Goal: Transaction & Acquisition: Purchase product/service

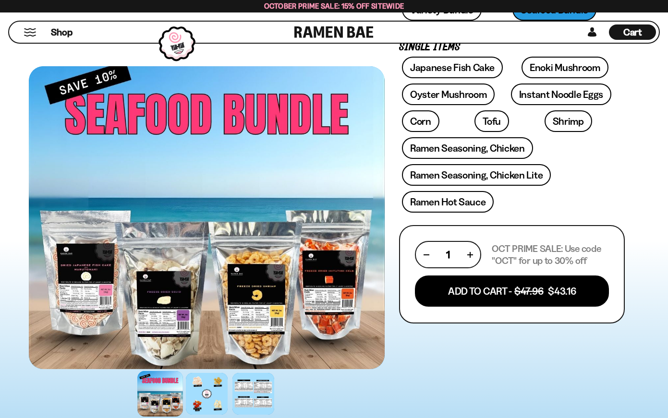
scroll to position [308, 0]
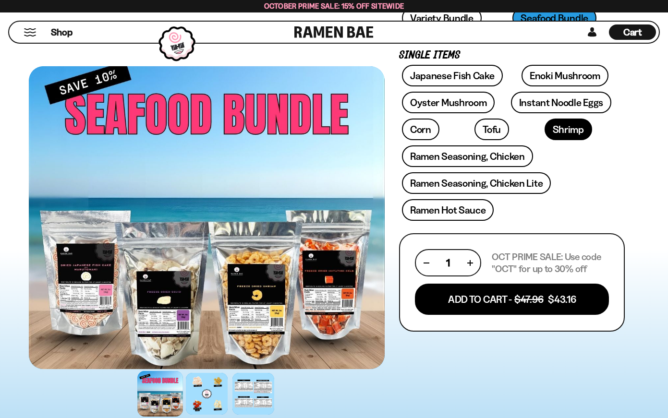
click at [544, 135] on link "Shrimp" at bounding box center [568, 130] width 48 height 22
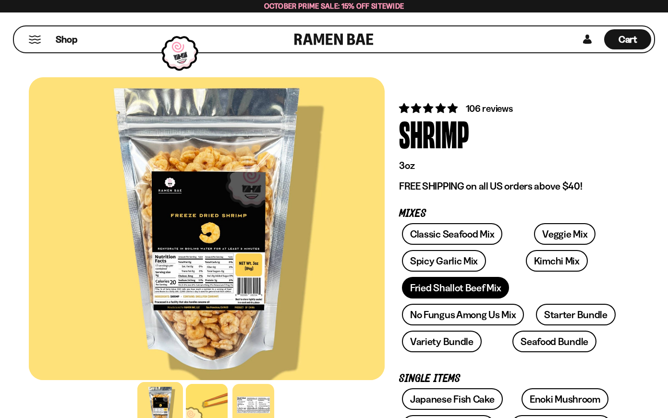
click at [457, 289] on link "Fried Shallot Beef Mix" at bounding box center [455, 288] width 107 height 22
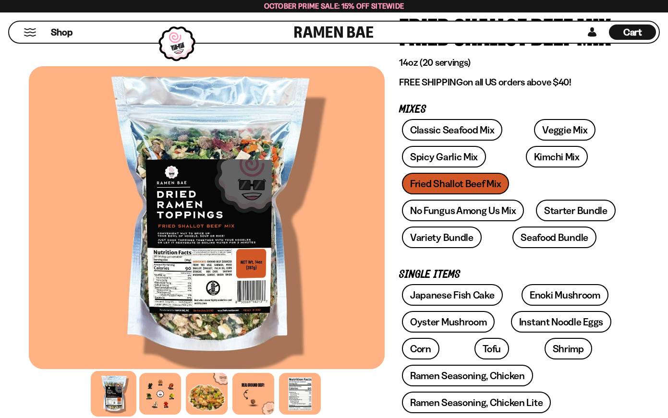
scroll to position [106, 0]
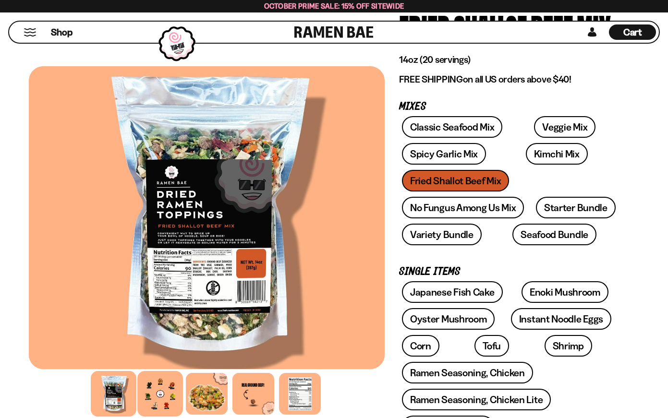
click at [165, 395] on div at bounding box center [160, 394] width 46 height 46
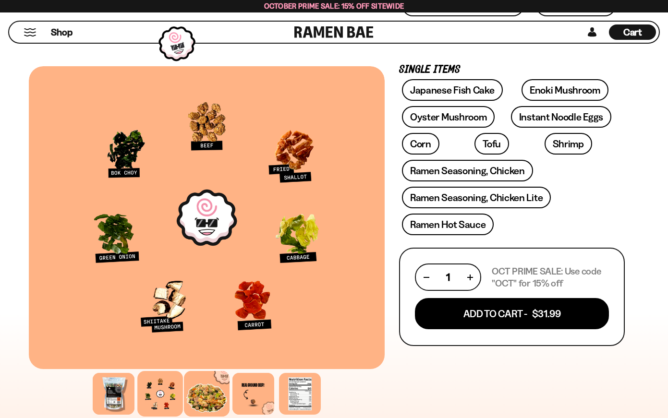
scroll to position [311, 0]
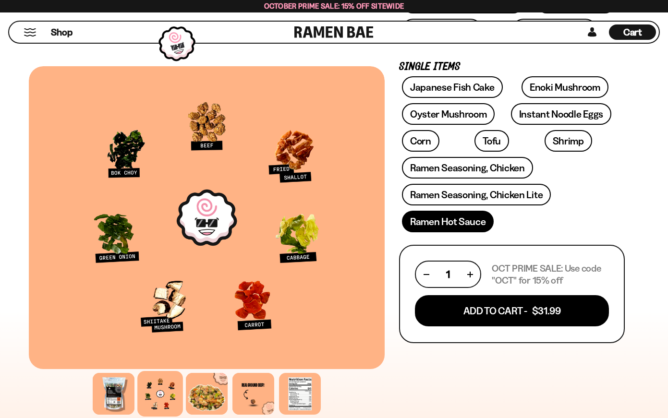
click at [438, 222] on link "Ramen Hot Sauce" at bounding box center [448, 222] width 92 height 22
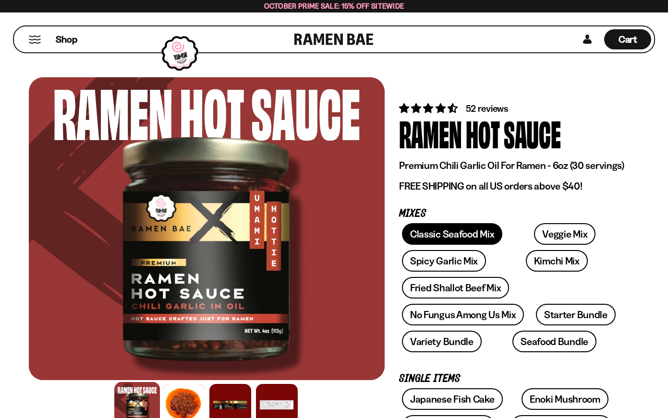
click at [450, 238] on link "Classic Seafood Mix" at bounding box center [452, 234] width 100 height 22
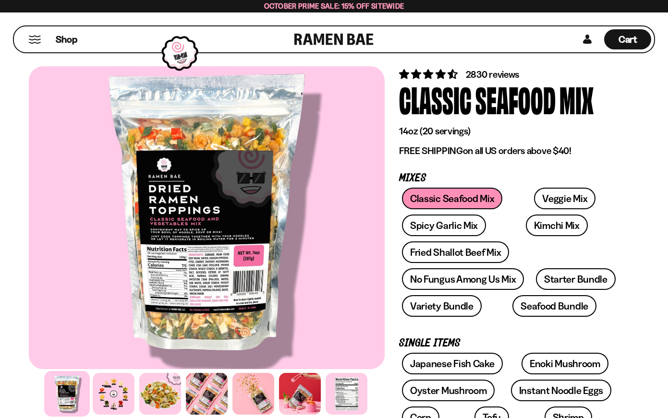
scroll to position [38, 0]
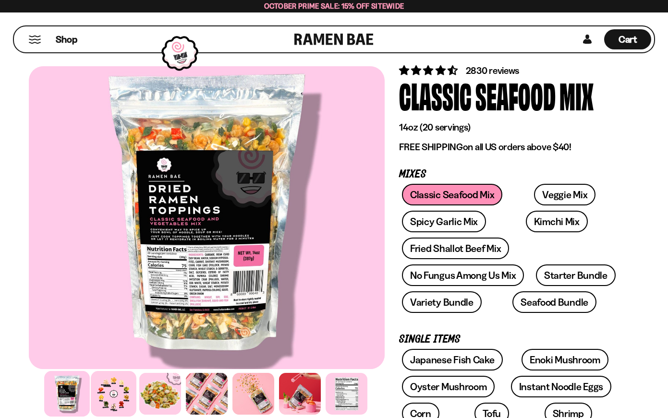
click at [123, 387] on div at bounding box center [114, 394] width 46 height 46
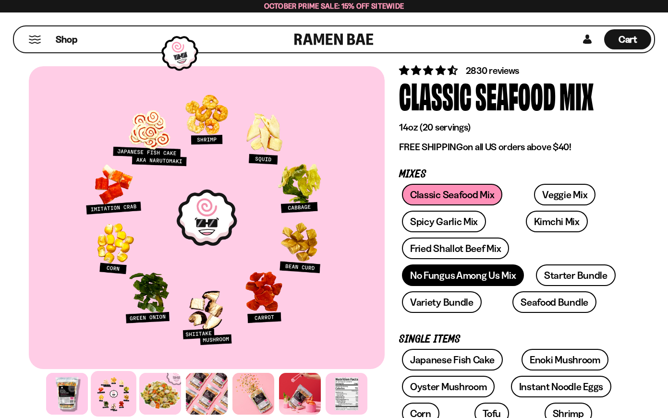
click at [443, 280] on link "No Fungus Among Us Mix" at bounding box center [463, 275] width 122 height 22
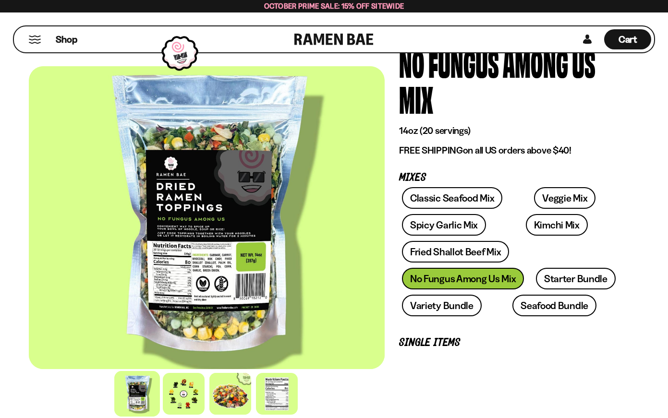
scroll to position [82, 0]
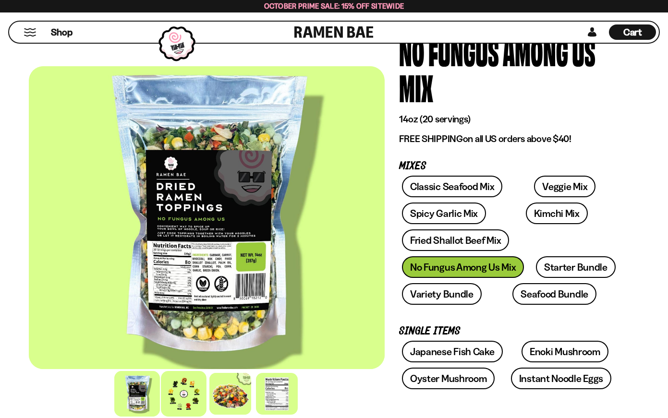
click at [180, 390] on div at bounding box center [184, 394] width 46 height 46
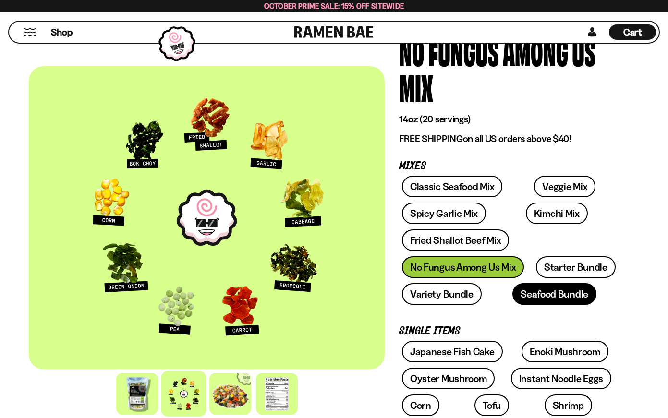
click at [540, 293] on link "Seafood Bundle" at bounding box center [554, 294] width 84 height 22
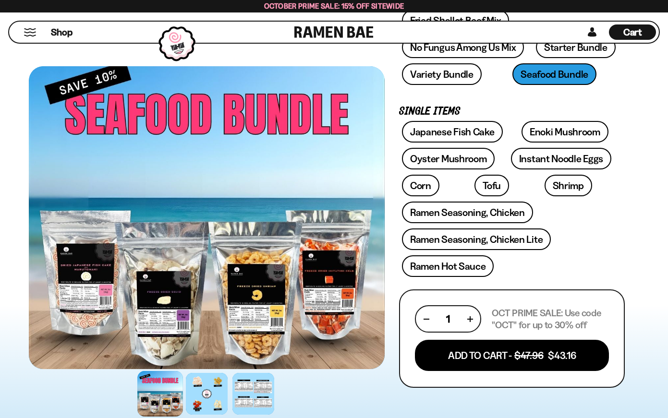
scroll to position [318, 0]
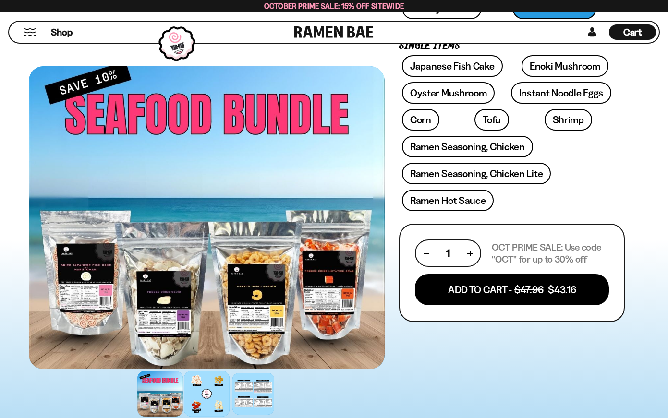
click at [207, 398] on div at bounding box center [207, 394] width 46 height 46
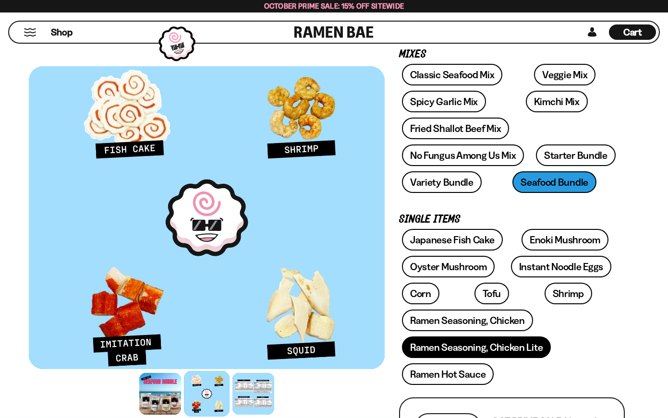
scroll to position [131, 0]
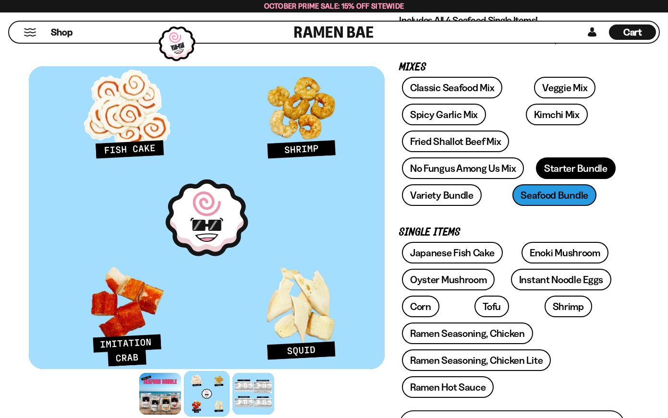
click at [564, 168] on link "Starter Bundle" at bounding box center [576, 168] width 80 height 22
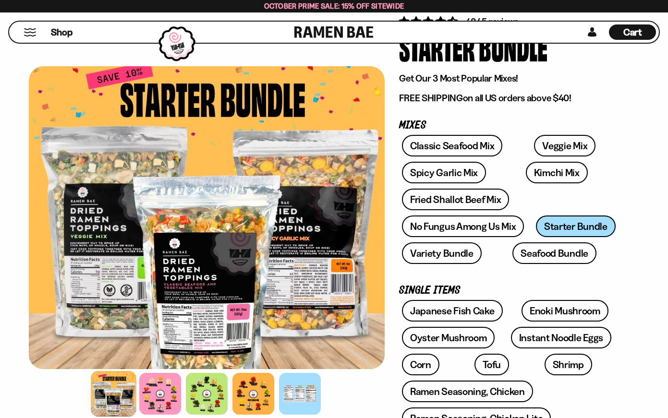
scroll to position [87, 0]
click at [155, 398] on div at bounding box center [160, 394] width 46 height 46
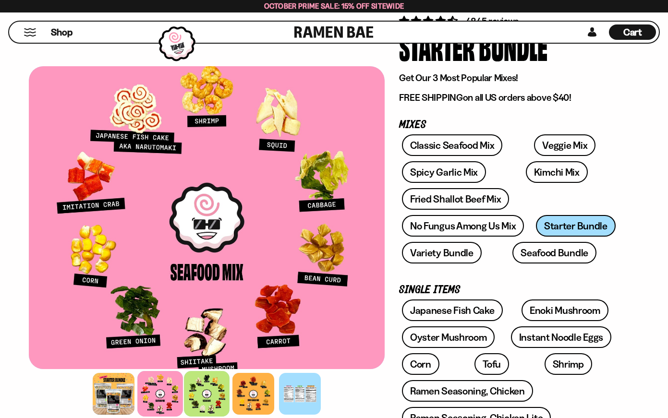
click at [211, 396] on div at bounding box center [207, 394] width 46 height 46
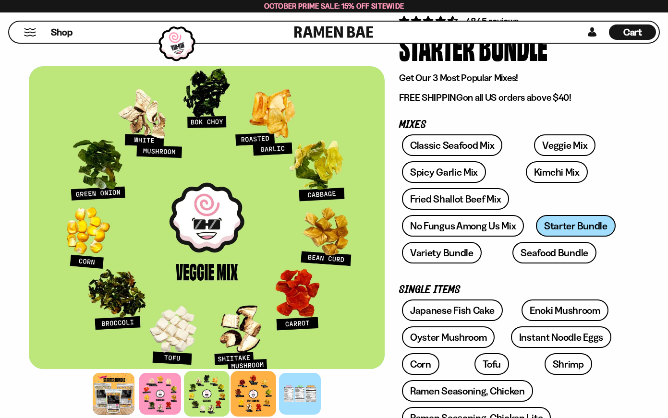
click at [259, 398] on div at bounding box center [253, 394] width 46 height 46
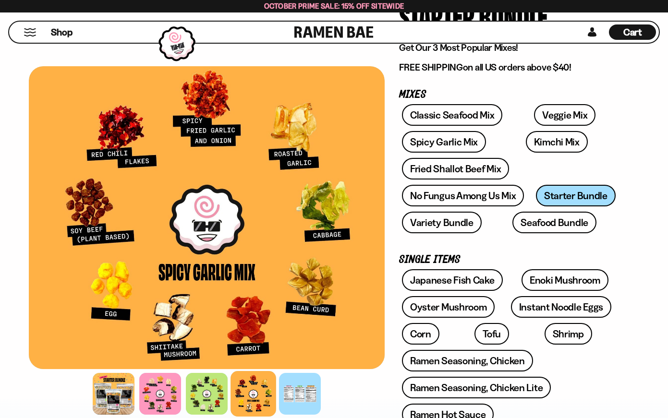
scroll to position [99, 0]
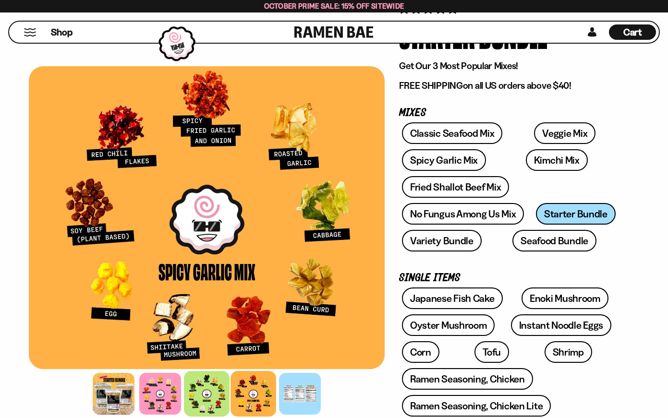
click at [210, 394] on div at bounding box center [207, 394] width 46 height 46
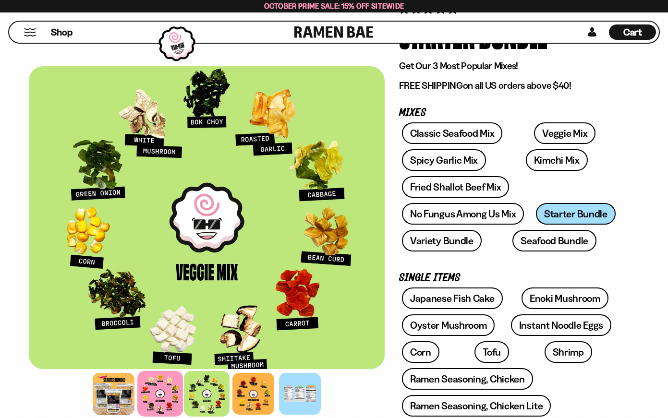
click at [157, 399] on div at bounding box center [160, 394] width 46 height 46
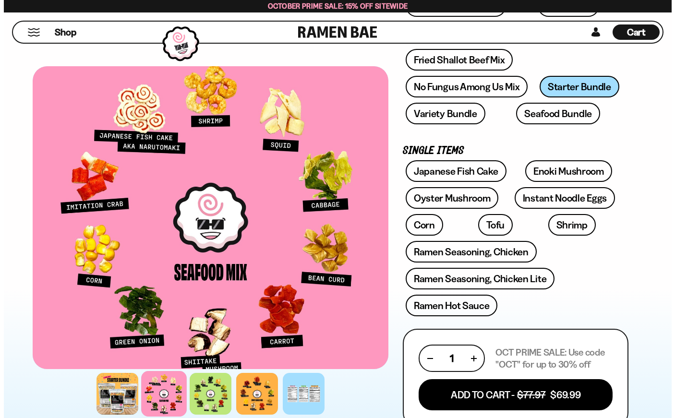
scroll to position [298, 0]
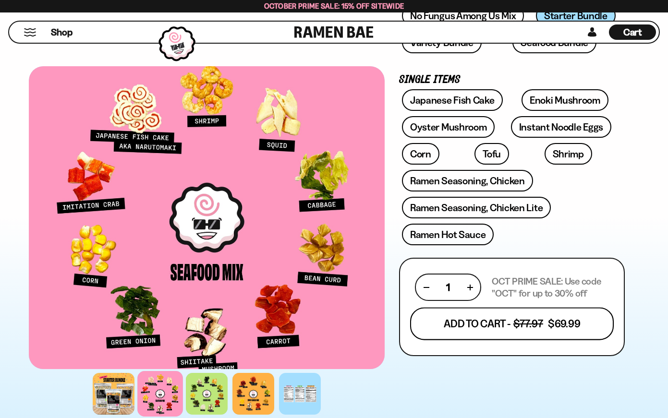
click at [564, 325] on button "Add To Cart - $77.97 $69.99" at bounding box center [512, 324] width 204 height 33
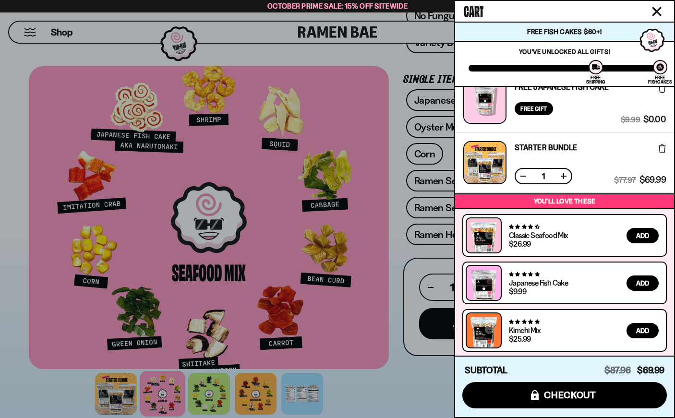
scroll to position [17, 0]
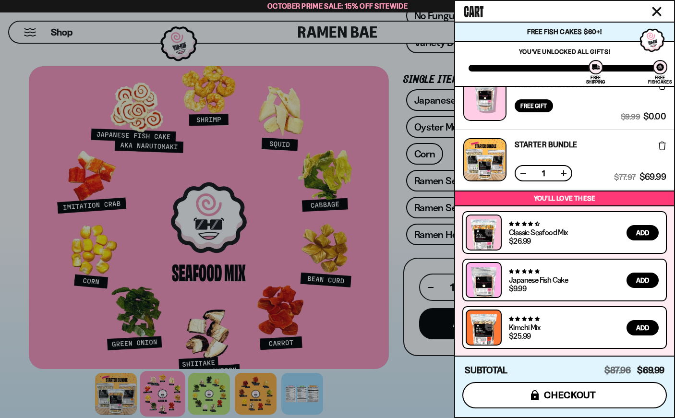
click at [591, 394] on span "checkout" at bounding box center [570, 395] width 52 height 11
